Goal: Information Seeking & Learning: Find specific fact

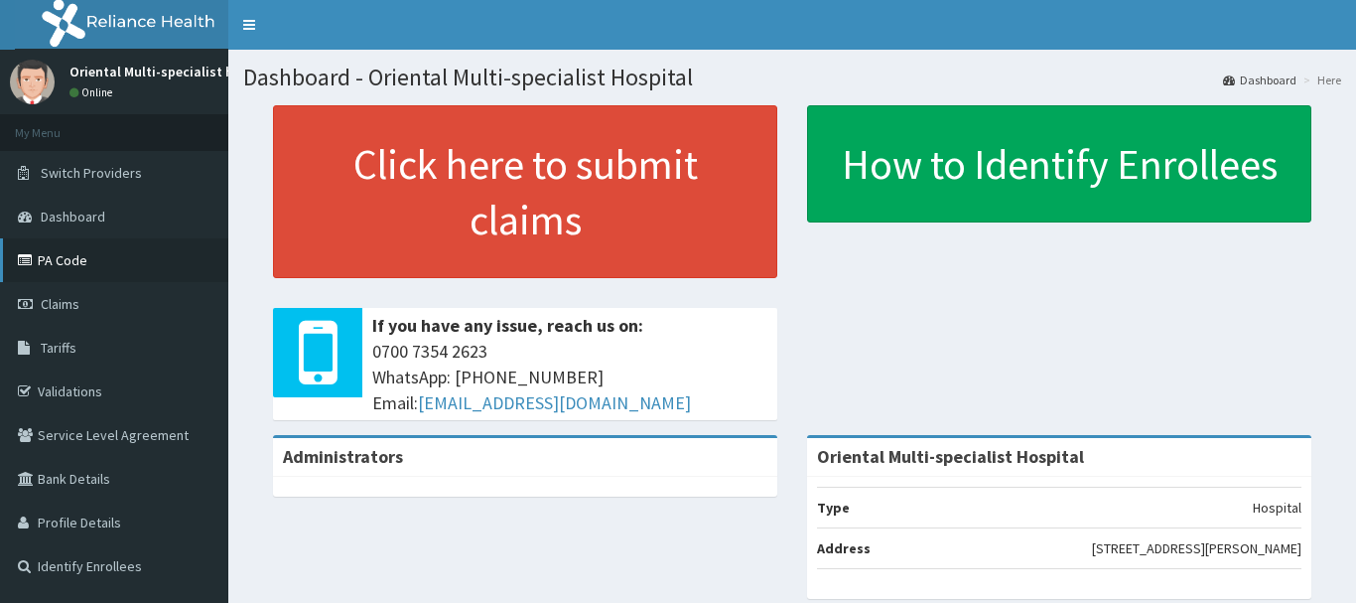
click at [140, 256] on link "PA Code" at bounding box center [114, 260] width 228 height 44
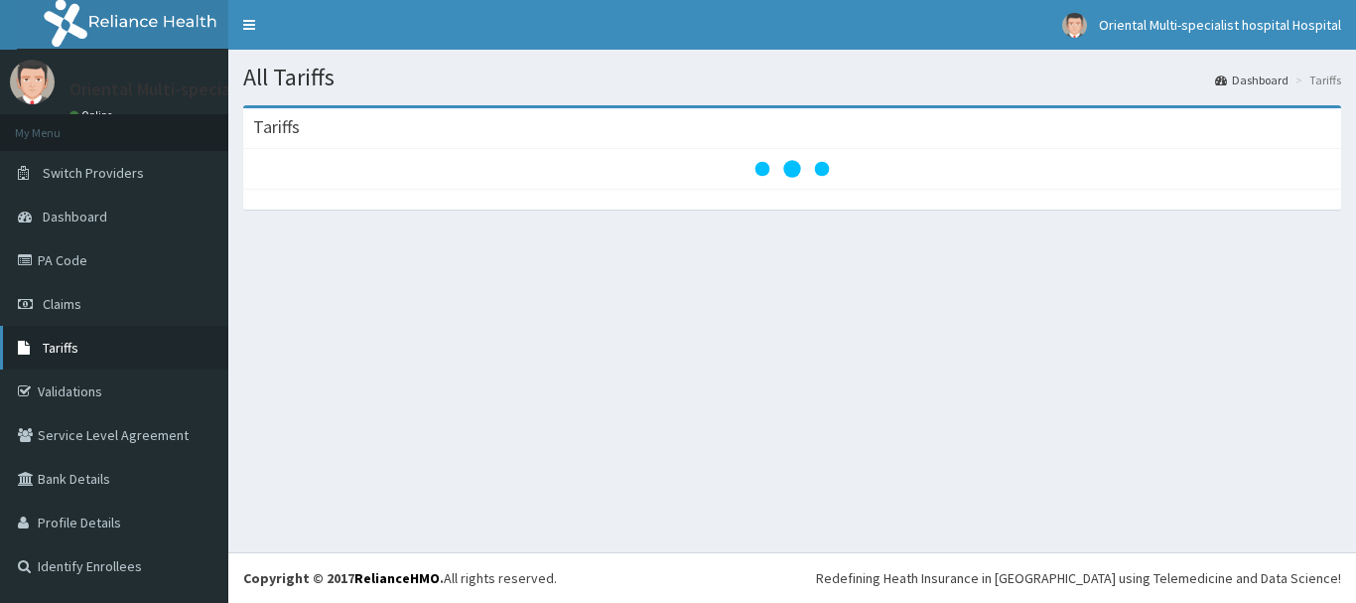
click at [71, 349] on span "Tariffs" at bounding box center [61, 347] width 36 height 18
click at [86, 333] on link "Tariffs" at bounding box center [114, 348] width 228 height 44
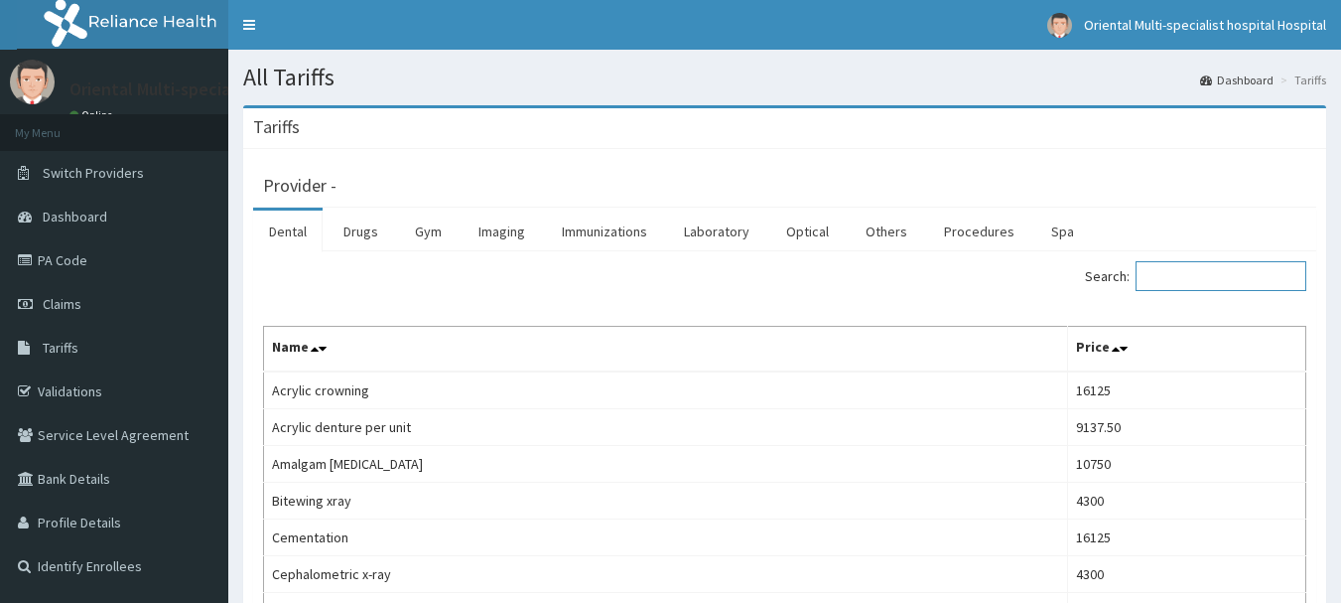
click at [1238, 278] on input "Search:" at bounding box center [1221, 276] width 171 height 30
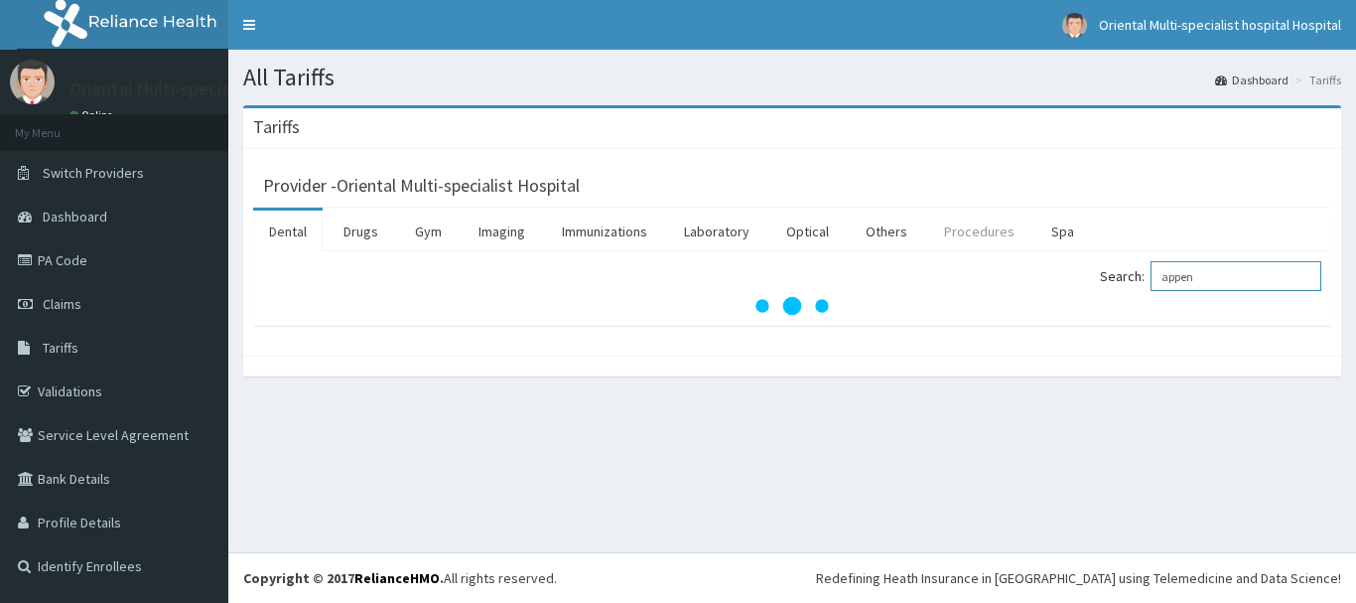
type input "appen"
click at [957, 238] on link "Procedures" at bounding box center [979, 231] width 102 height 42
click at [1214, 288] on input "Search:" at bounding box center [1235, 276] width 171 height 30
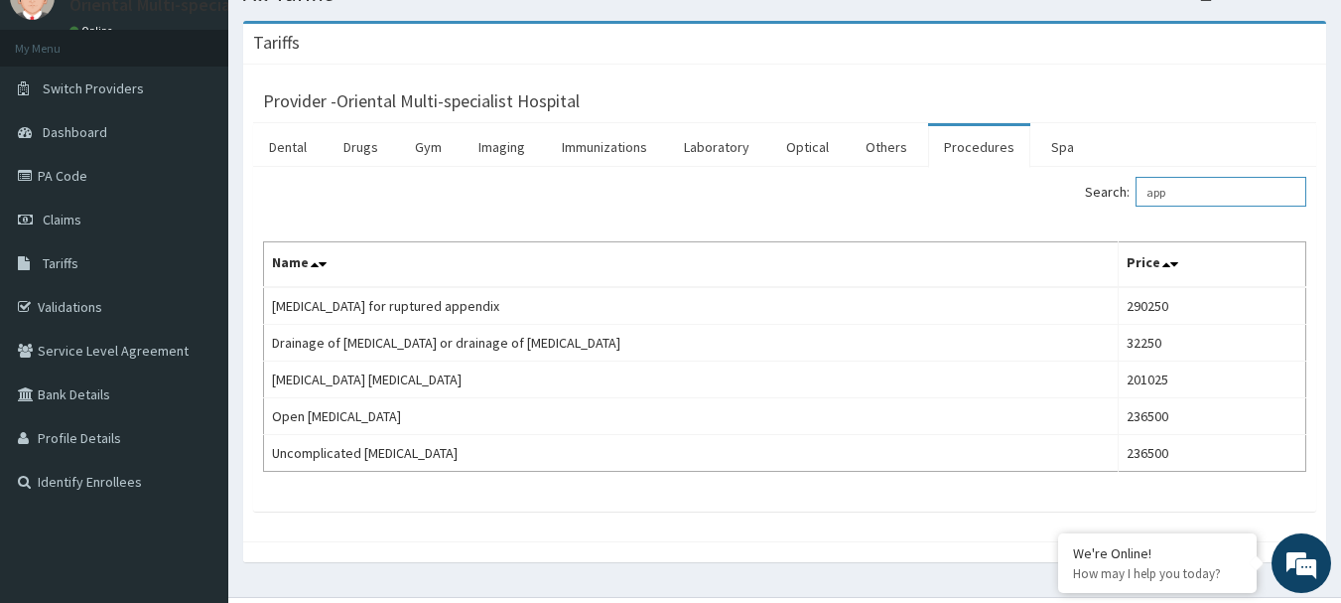
scroll to position [85, 0]
type input "app"
click at [126, 187] on link "PA Code" at bounding box center [114, 175] width 228 height 44
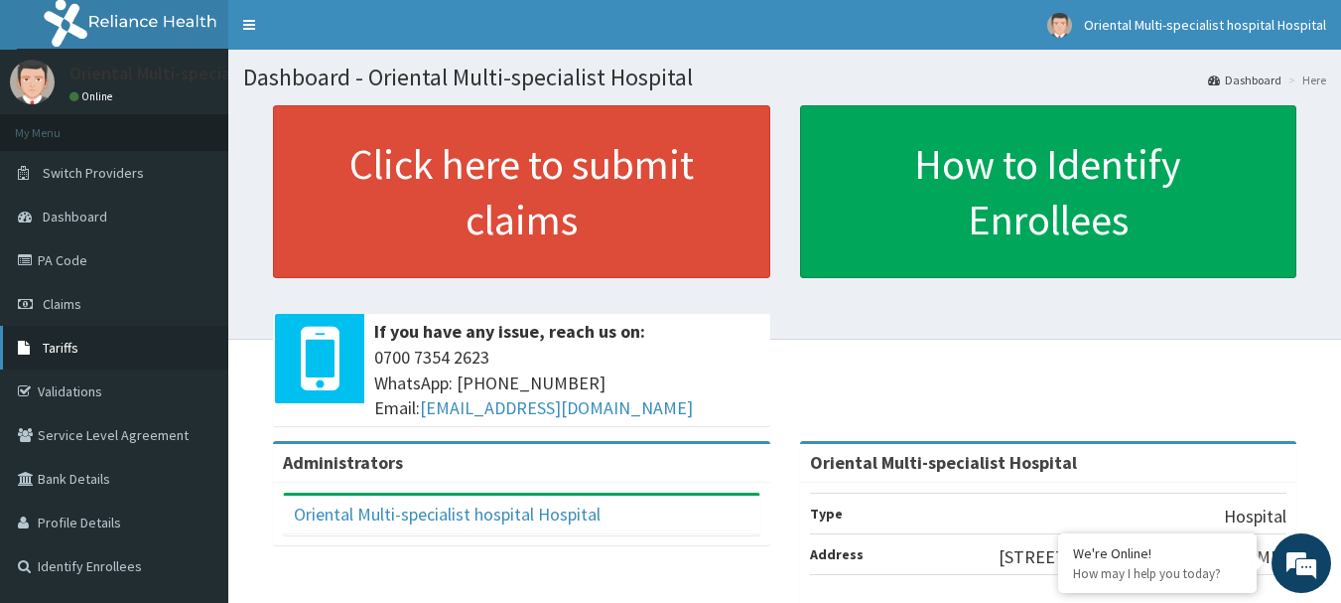
click at [96, 347] on link "Tariffs" at bounding box center [114, 348] width 228 height 44
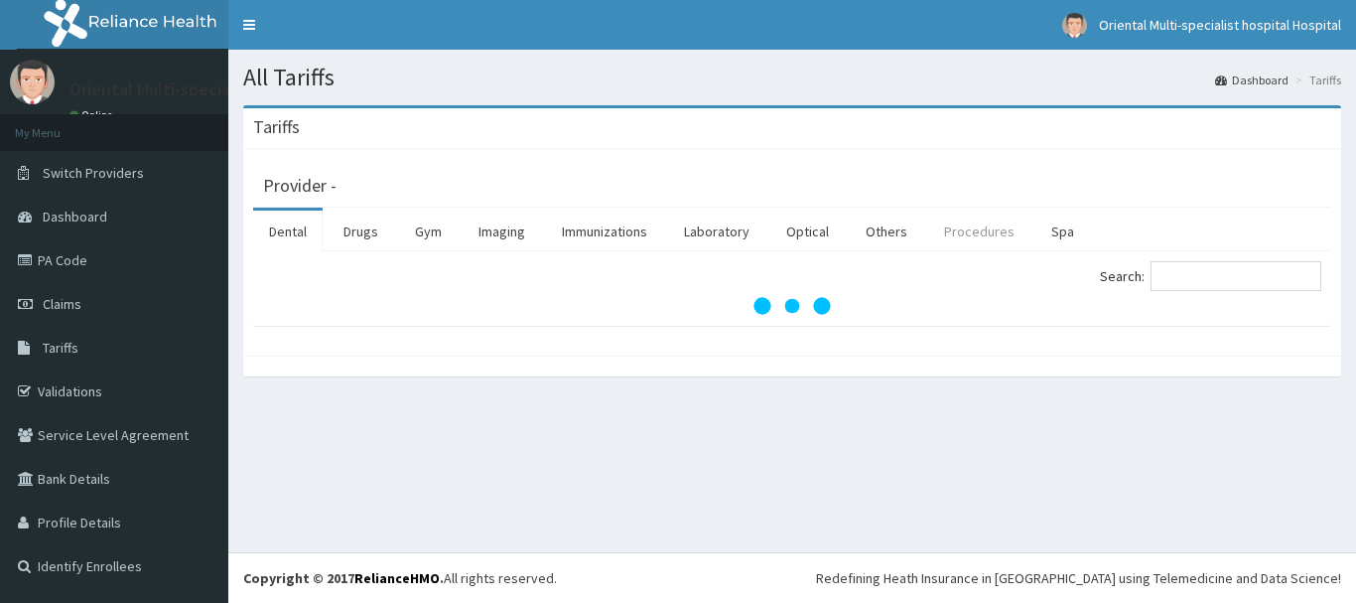
click at [937, 231] on link "Procedures" at bounding box center [979, 231] width 102 height 42
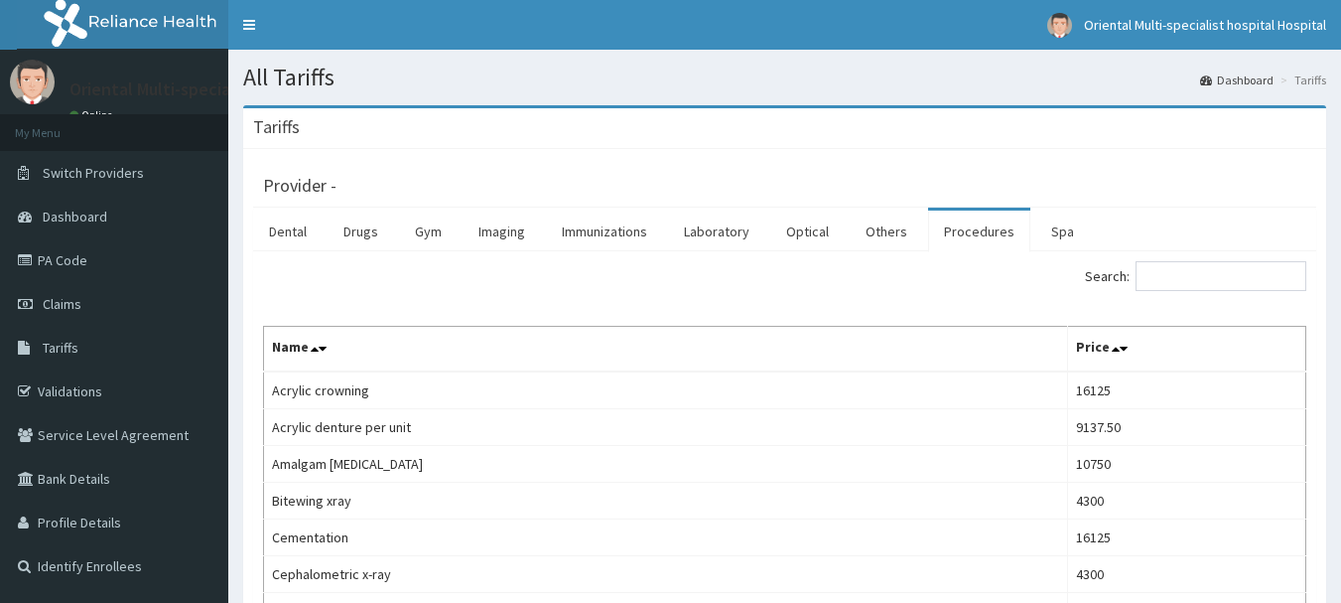
click at [1200, 289] on div "Search:" at bounding box center [1053, 278] width 507 height 35
click at [1200, 279] on input "Search:" at bounding box center [1221, 276] width 171 height 30
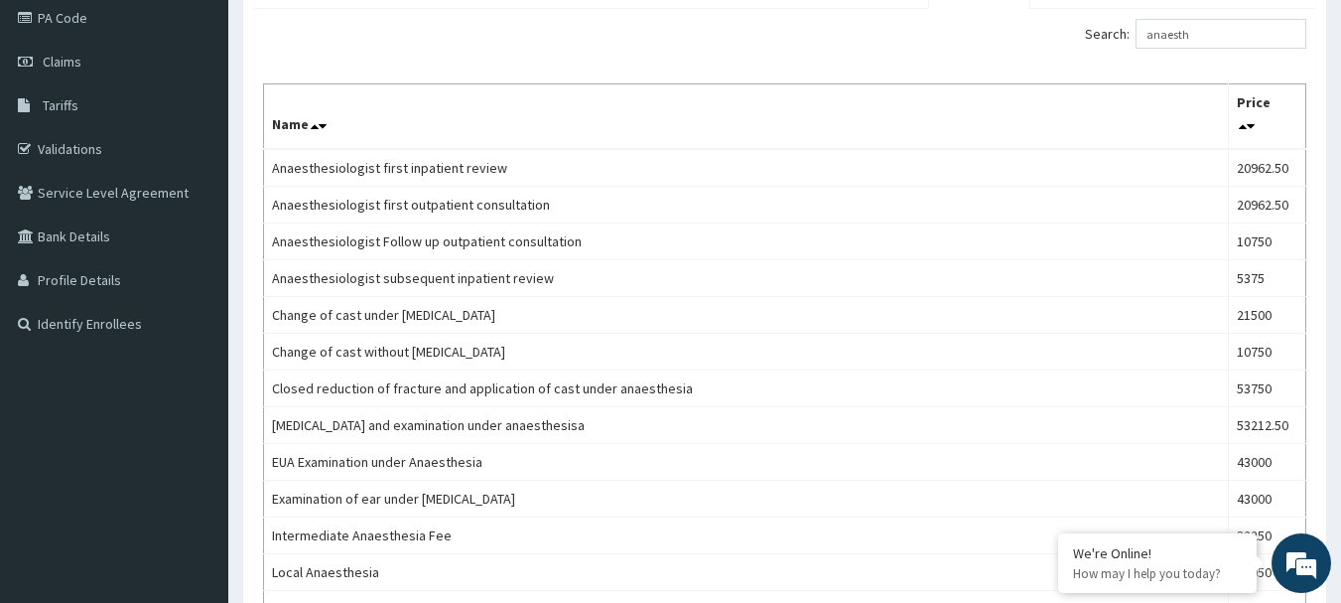
scroll to position [238, 0]
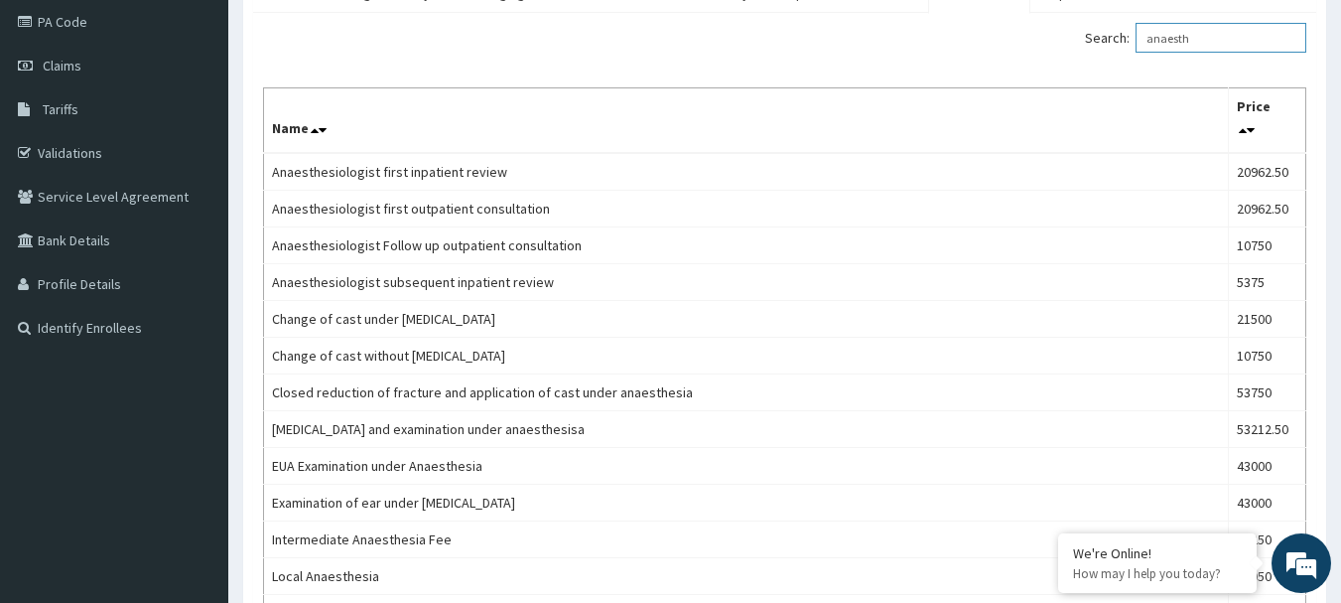
click at [1260, 50] on input "anaesth" at bounding box center [1221, 38] width 171 height 30
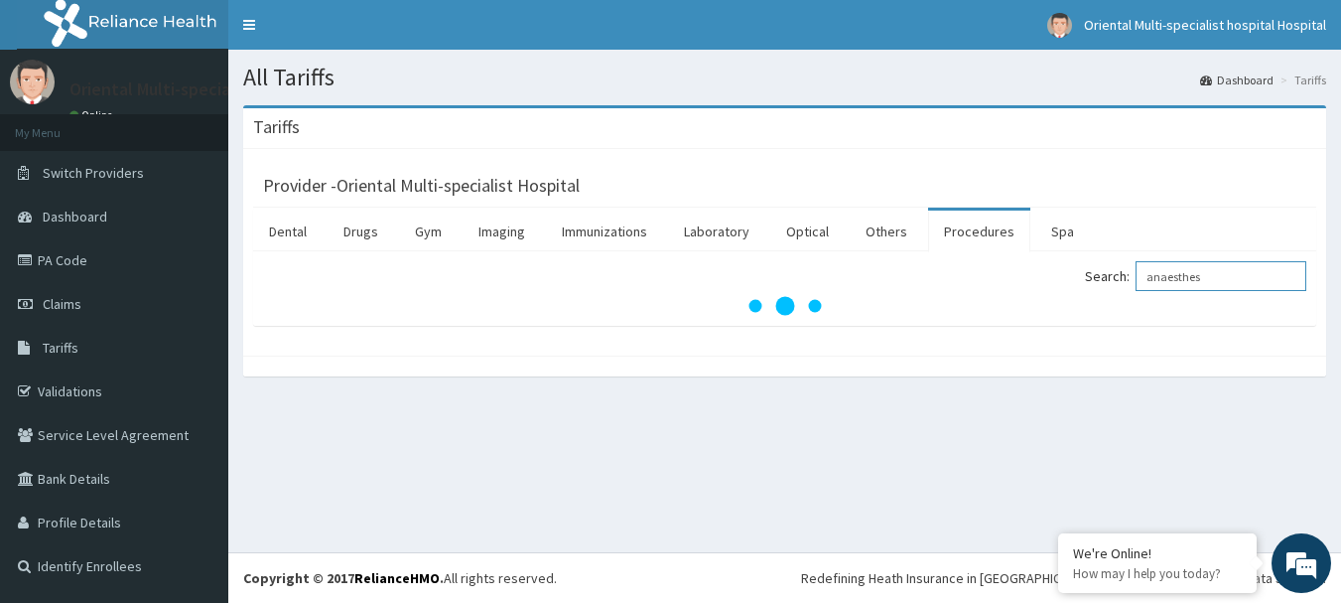
scroll to position [0, 0]
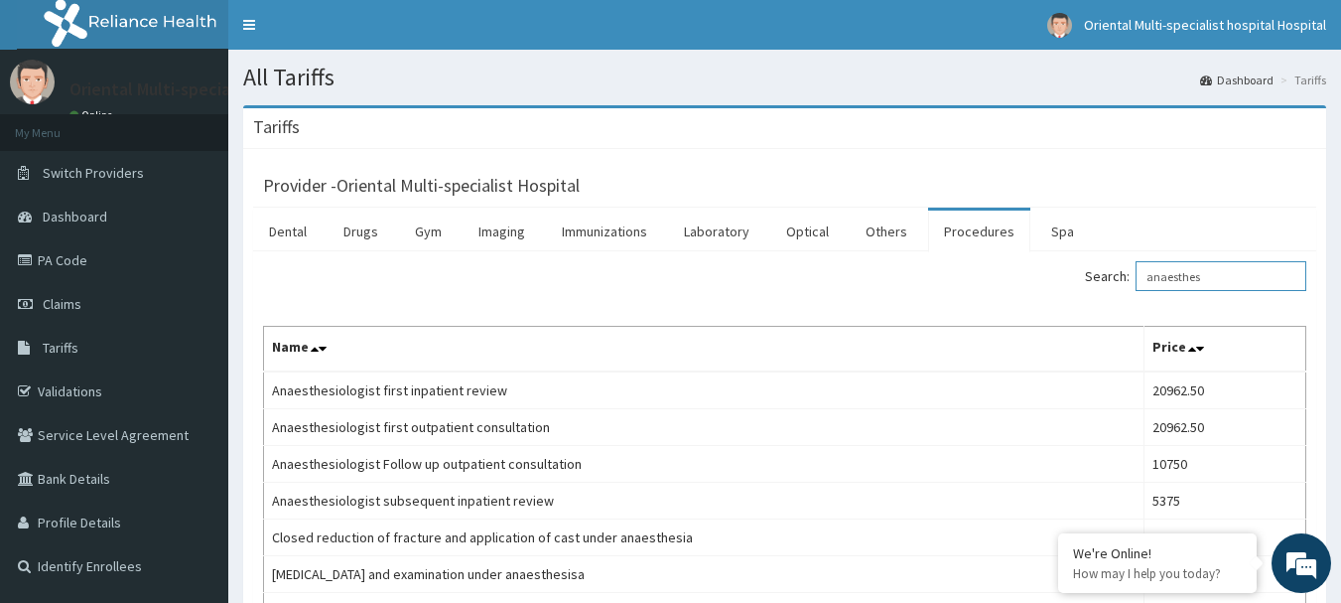
type input "anaesthes"
click at [1042, 316] on div "Search: anaesthes Name Price Anaesthesiologist first inpatient review 20962.50 …" at bounding box center [784, 555] width 1043 height 589
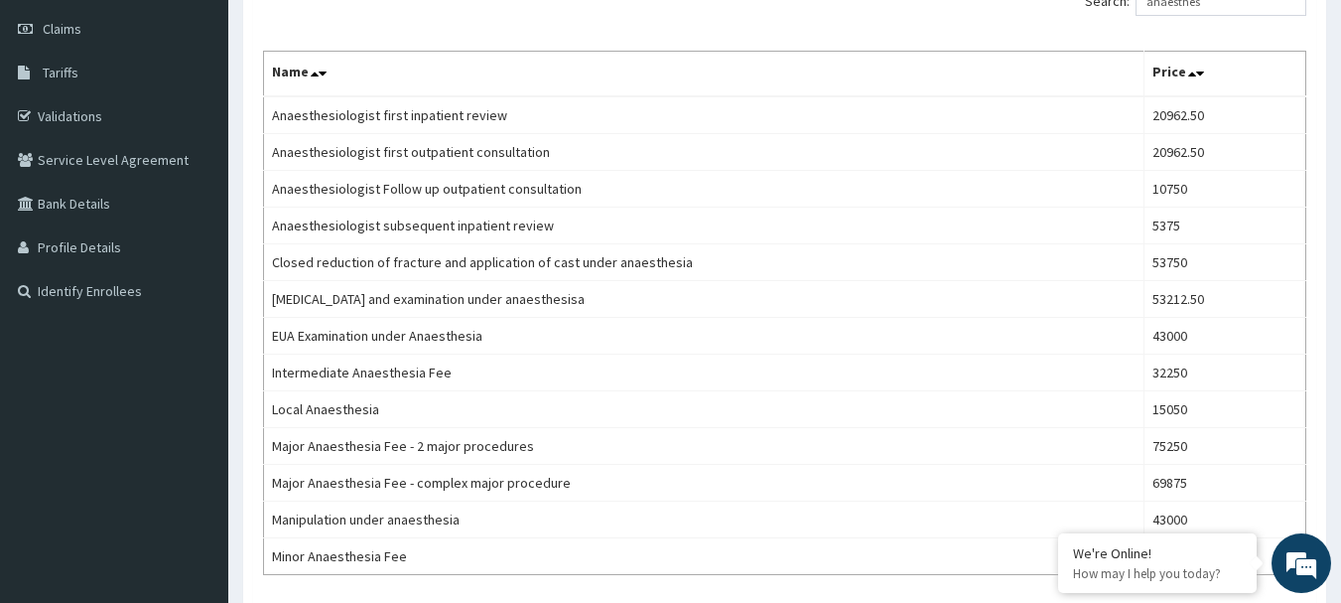
scroll to position [278, 0]
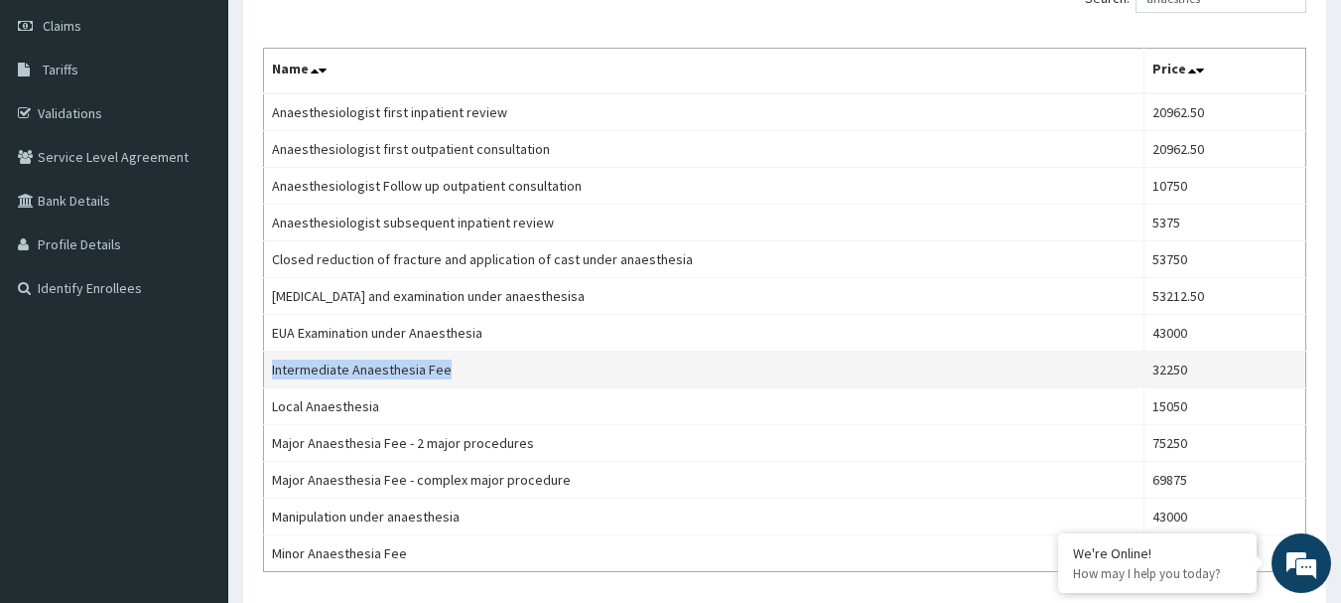
drag, startPoint x: 482, startPoint y: 383, endPoint x: 270, endPoint y: 372, distance: 212.7
click at [270, 372] on td "Intermediate Anaesthesia Fee" at bounding box center [704, 369] width 880 height 37
copy td "Intermediate Anaesthesia Fee"
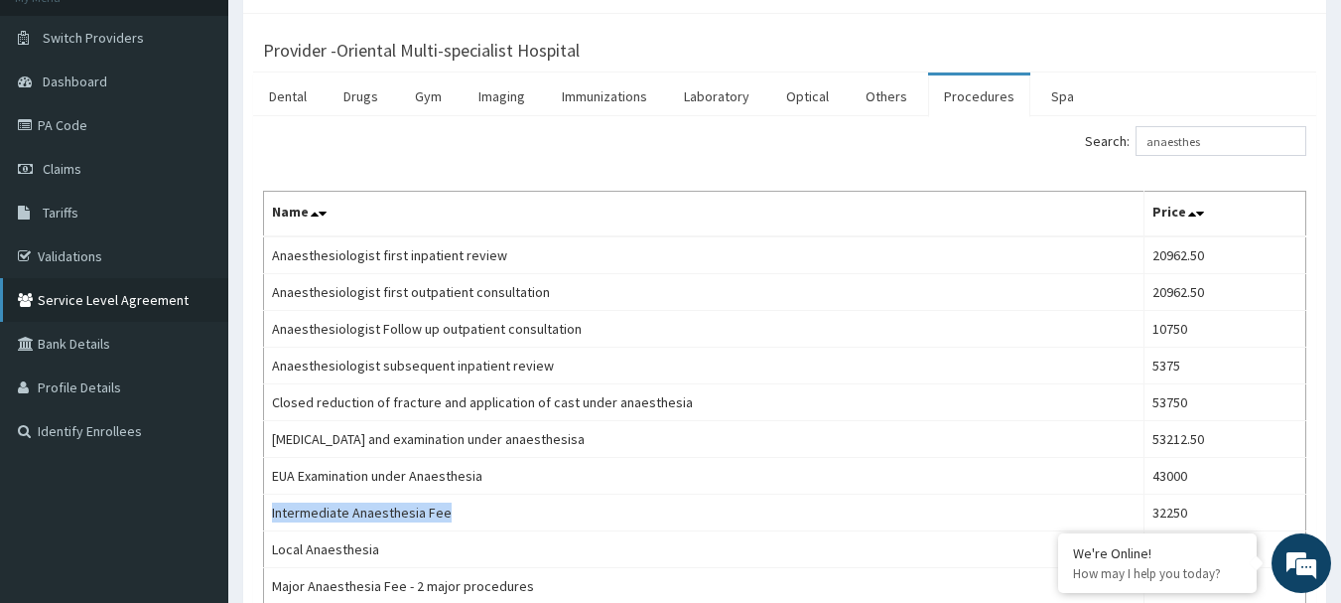
scroll to position [119, 0]
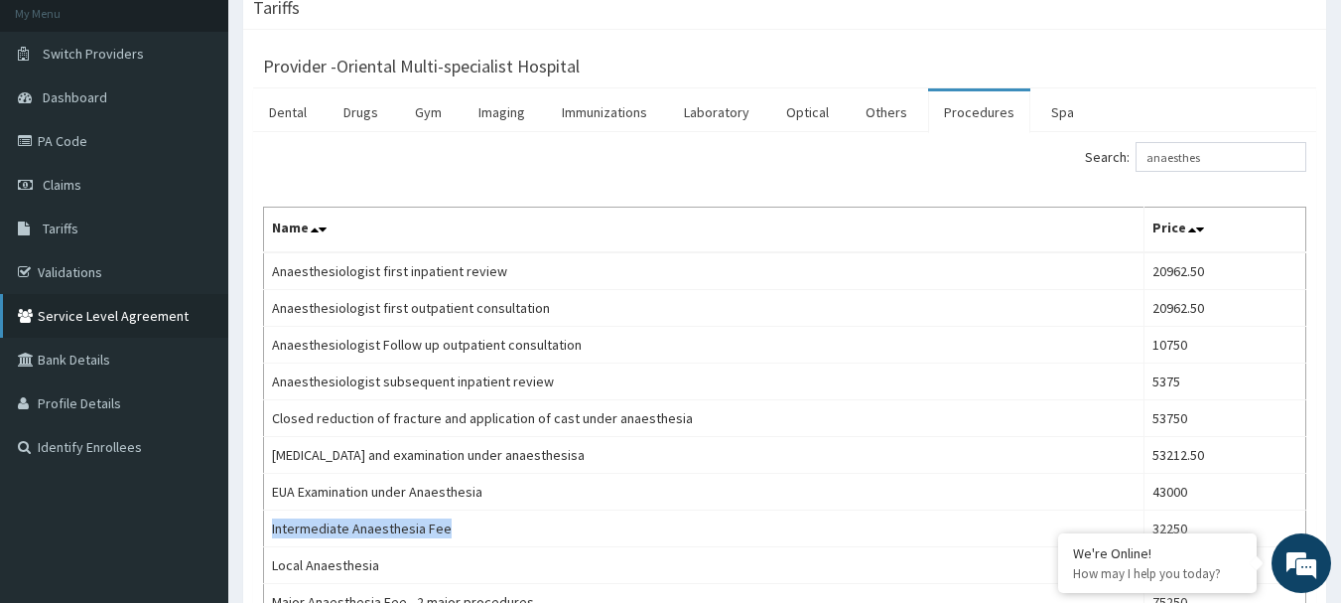
click at [124, 145] on link "PA Code" at bounding box center [114, 141] width 228 height 44
